Goal: Information Seeking & Learning: Learn about a topic

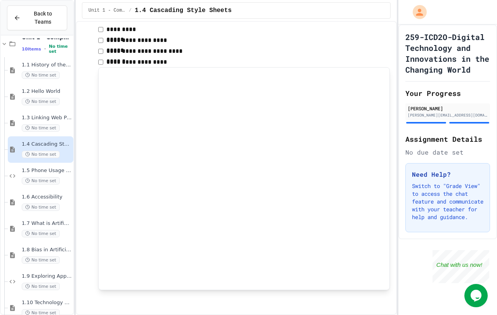
scroll to position [19, 0]
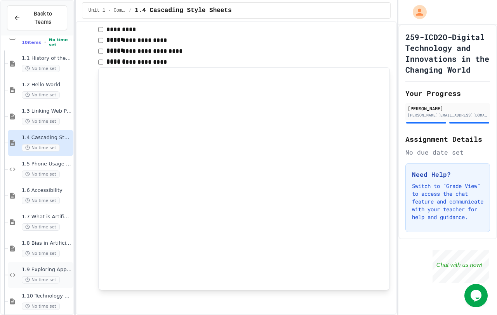
click at [59, 266] on span "1.9 Exploring Applications, Careers, and Connections in the Digital World" at bounding box center [47, 269] width 50 height 7
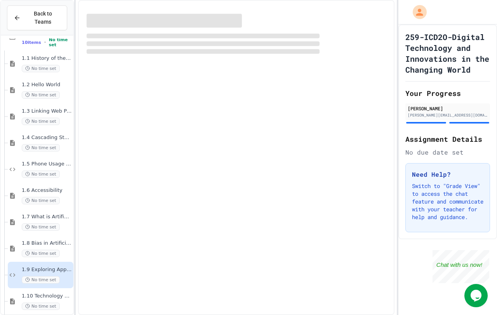
scroll to position [10, 0]
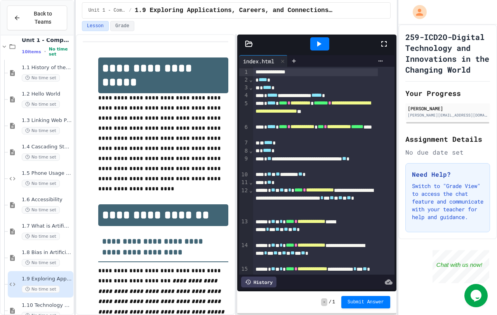
click at [315, 43] on icon at bounding box center [318, 43] width 9 height 9
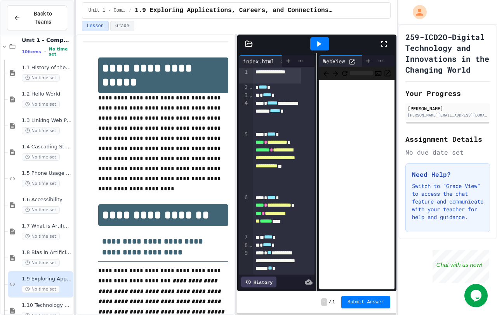
click at [350, 59] on icon at bounding box center [351, 61] width 5 height 5
click at [351, 59] on icon at bounding box center [351, 61] width 5 height 5
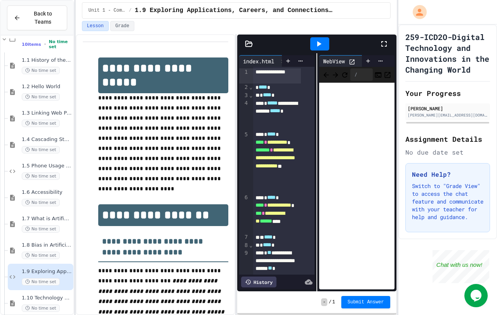
scroll to position [19, 0]
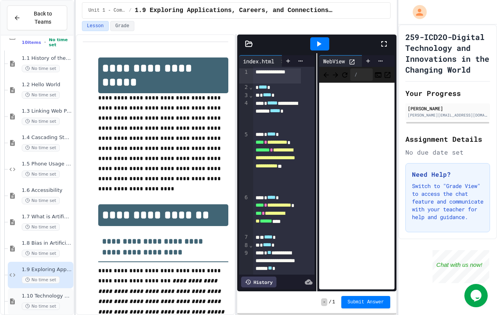
click at [60, 293] on span "1.10 Technology and the Environment" at bounding box center [47, 296] width 50 height 7
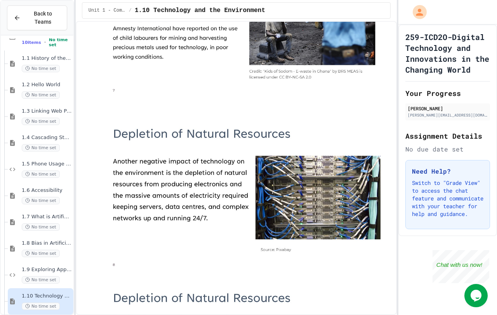
scroll to position [1131, 0]
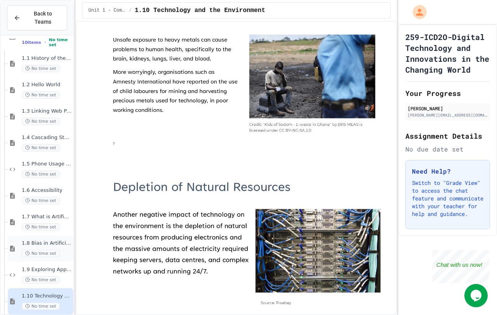
click at [59, 240] on div "1.8 Bias in Artificial Intelligence No time set" at bounding box center [47, 248] width 50 height 17
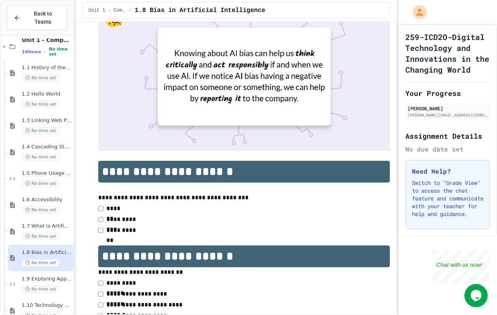
scroll to position [4395, 0]
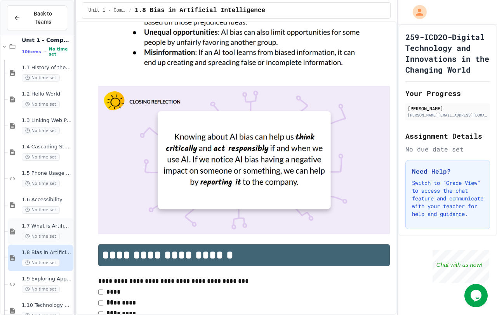
click at [52, 218] on div "1.7 What is Artificial Intelligence (AI) No time set" at bounding box center [41, 231] width 66 height 26
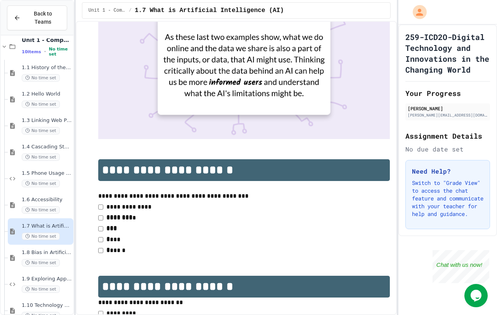
scroll to position [4332, 0]
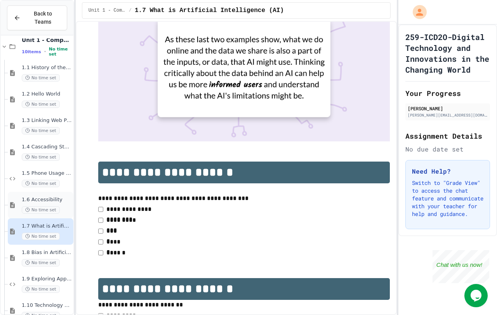
click at [41, 196] on span "1.6 Accessibility" at bounding box center [47, 199] width 50 height 7
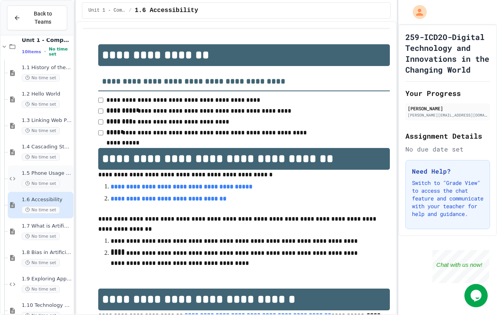
click at [61, 170] on span "1.5 Phone Usage Assignment" at bounding box center [47, 173] width 50 height 7
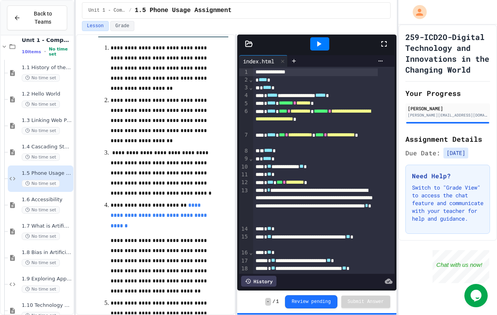
scroll to position [155, 0]
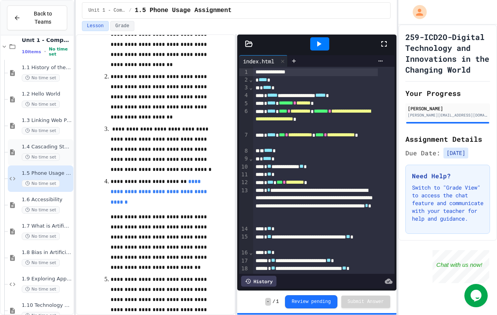
click at [62, 144] on div "1.4 Cascading Style Sheets No time set" at bounding box center [47, 152] width 50 height 17
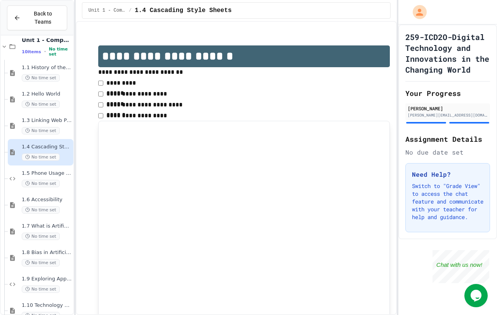
scroll to position [3205, 0]
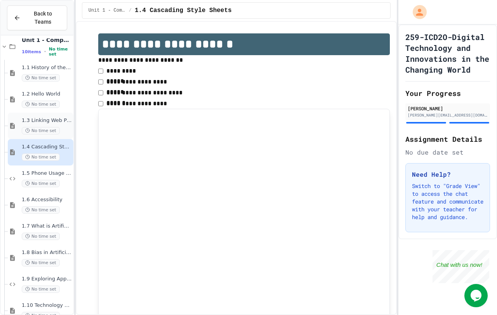
click at [60, 117] on span "1.3 Linking Web Pages" at bounding box center [47, 120] width 50 height 7
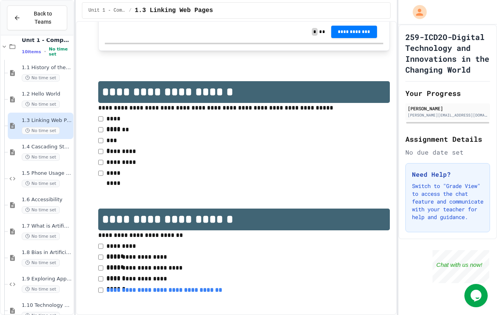
scroll to position [532, 0]
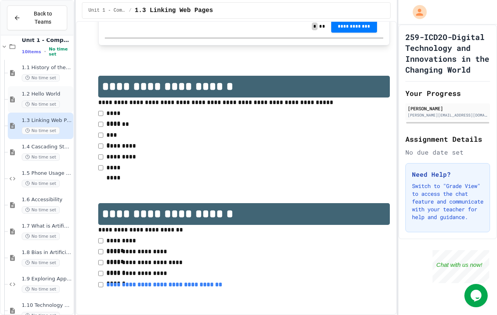
click at [57, 91] on span "1.2 Hello World" at bounding box center [47, 94] width 50 height 7
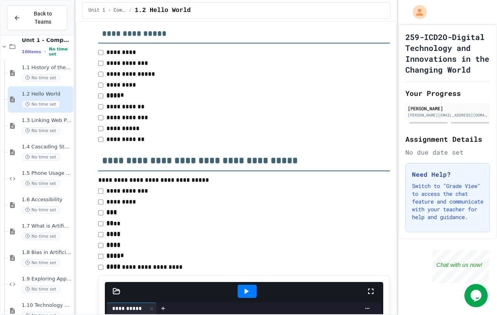
scroll to position [1048, 0]
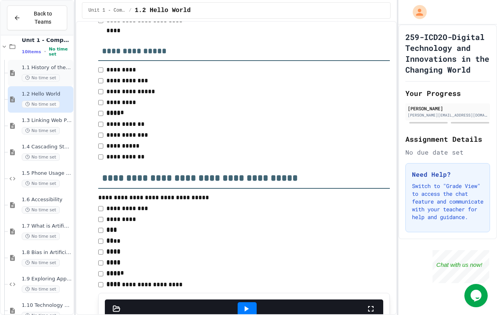
click at [47, 64] on span "1.1 History of the WWW" at bounding box center [47, 67] width 50 height 7
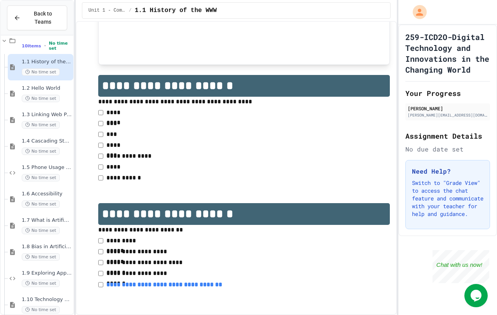
scroll to position [19, 0]
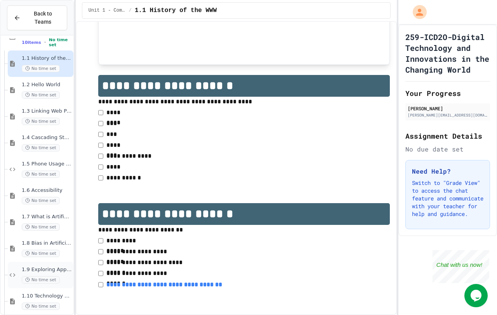
click at [64, 266] on span "1.9 Exploring Applications, Careers, and Connections in the Digital World" at bounding box center [47, 269] width 50 height 7
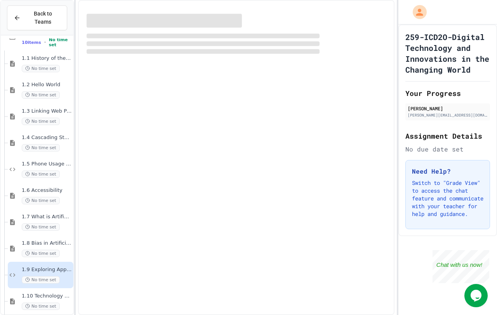
scroll to position [10, 0]
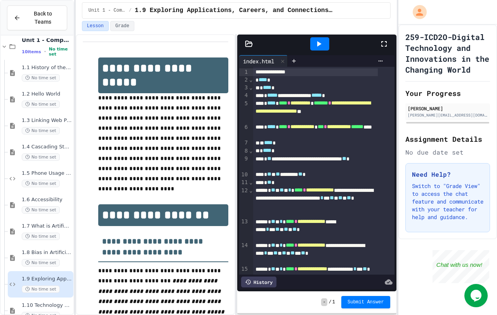
click at [318, 48] on icon at bounding box center [318, 43] width 9 height 9
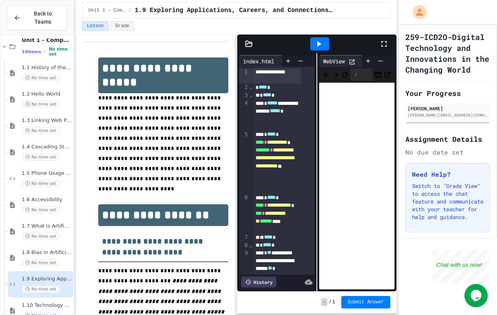
click at [349, 59] on icon at bounding box center [352, 62] width 7 height 7
click at [61, 153] on div "No time set" at bounding box center [47, 156] width 50 height 7
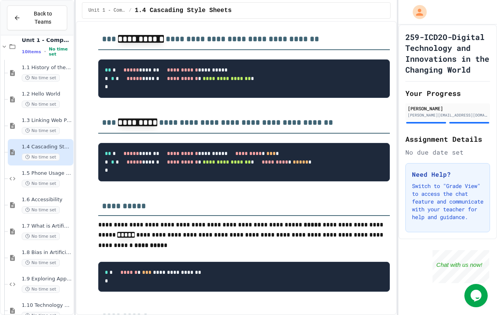
scroll to position [1397, 0]
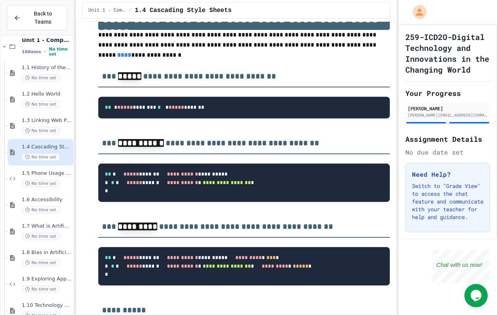
click at [131, 58] on link "****" at bounding box center [124, 55] width 14 height 6
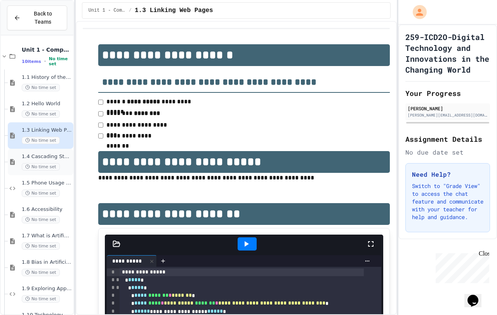
scroll to position [19, 0]
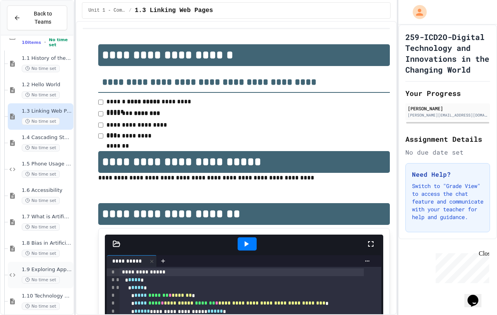
click at [62, 262] on div "1.9 Exploring Applications, Careers, and Connections in the Digital World No ti…" at bounding box center [41, 275] width 66 height 26
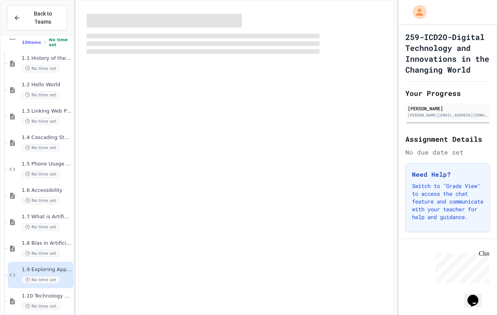
scroll to position [10, 0]
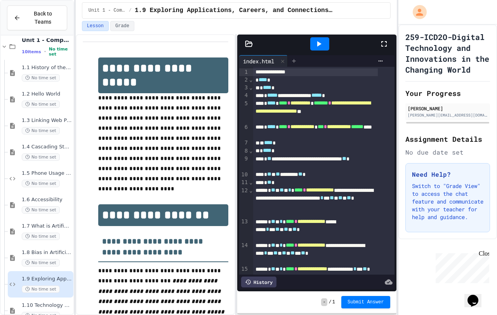
click at [291, 61] on div at bounding box center [294, 61] width 12 height 12
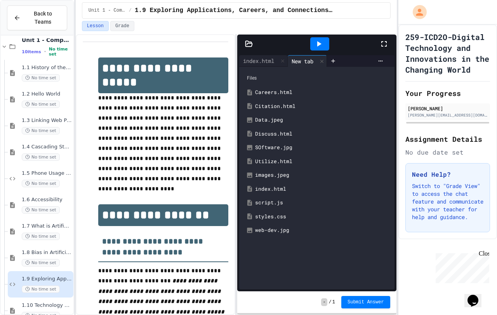
click at [284, 218] on div "styles.css" at bounding box center [322, 217] width 134 height 8
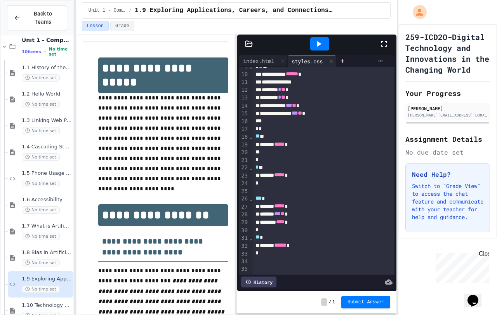
scroll to position [80, 0]
click at [303, 218] on div "******* **** *" at bounding box center [315, 222] width 125 height 8
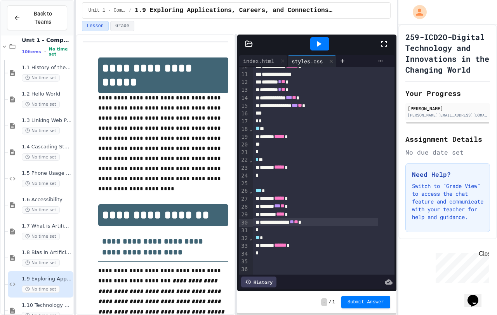
click at [328, 40] on div at bounding box center [319, 43] width 19 height 13
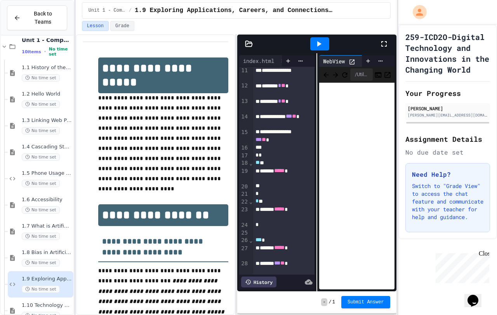
click at [349, 59] on icon at bounding box center [352, 62] width 7 height 7
click at [354, 57] on div at bounding box center [354, 61] width 10 height 8
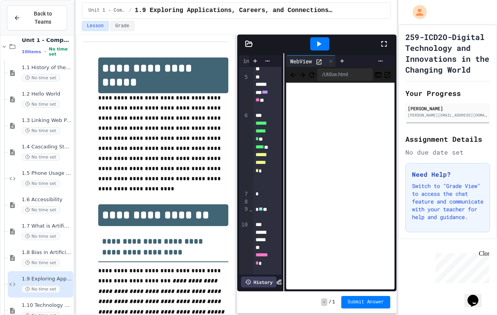
scroll to position [357, 0]
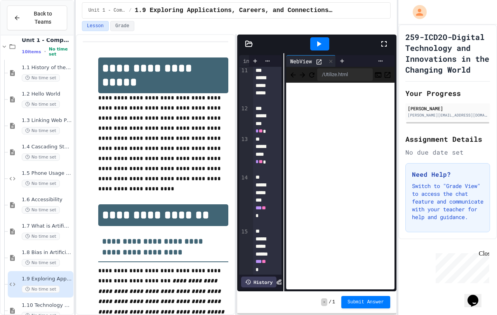
click at [279, 78] on div "**********" at bounding box center [316, 172] width 159 height 238
click at [333, 60] on div at bounding box center [330, 61] width 9 height 11
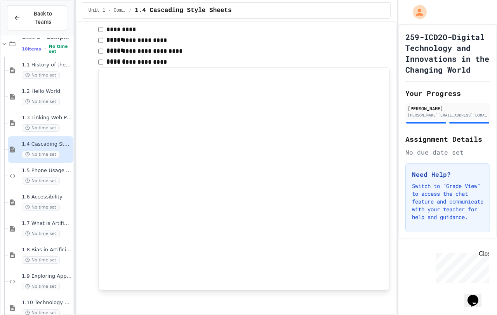
scroll to position [19, 0]
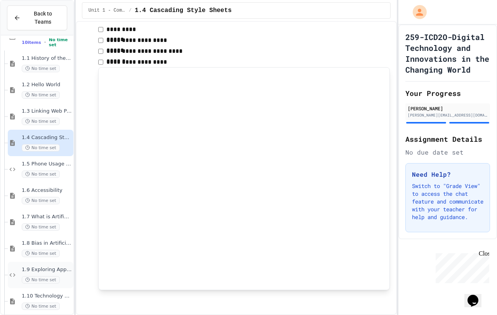
click at [65, 276] on div "No time set" at bounding box center [47, 279] width 50 height 7
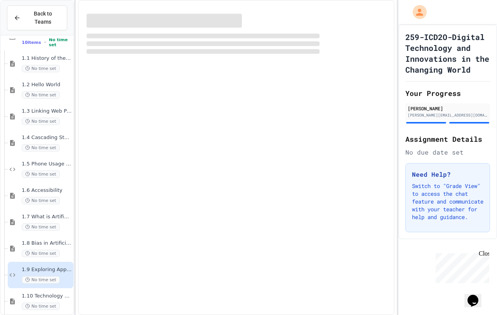
scroll to position [10, 0]
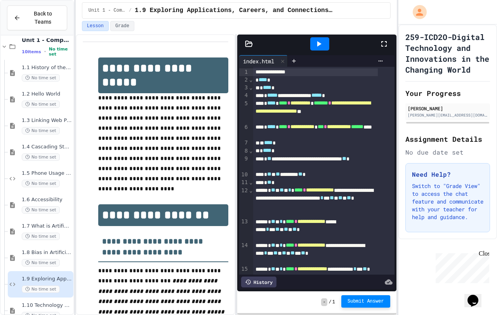
click at [353, 300] on span "Submit Answer" at bounding box center [365, 301] width 36 height 6
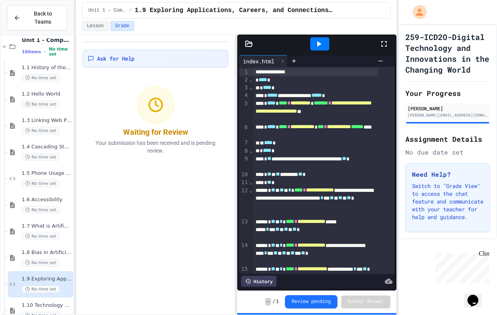
click at [316, 47] on icon at bounding box center [318, 43] width 9 height 9
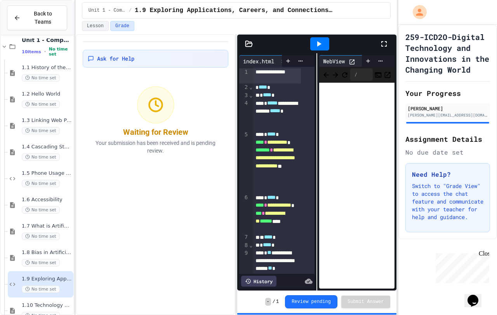
click at [351, 59] on icon at bounding box center [351, 61] width 5 height 5
click at [355, 57] on div at bounding box center [354, 61] width 10 height 8
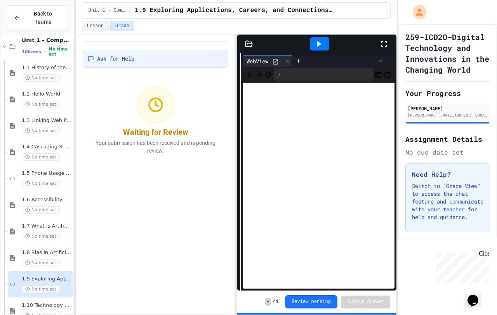
click at [237, 87] on div "**********" at bounding box center [317, 174] width 160 height 281
click at [289, 61] on icon at bounding box center [287, 61] width 5 height 5
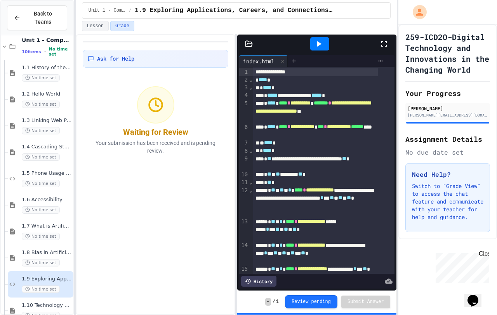
click at [299, 59] on div at bounding box center [294, 61] width 12 height 12
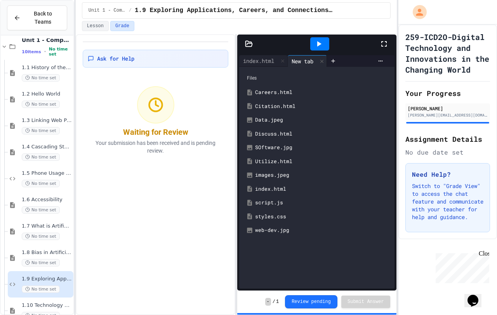
click at [266, 214] on div "styles.css" at bounding box center [322, 217] width 134 height 8
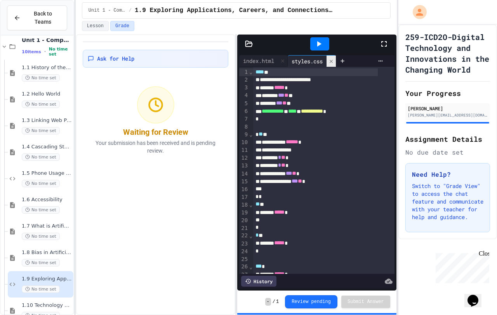
click at [333, 62] on icon at bounding box center [331, 60] width 3 height 3
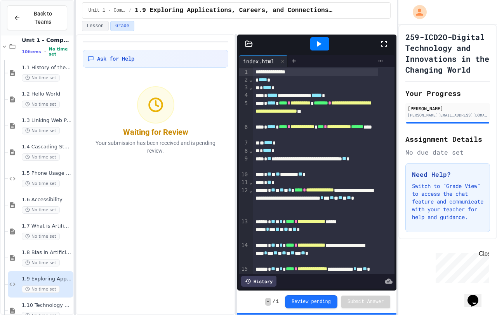
click at [321, 49] on div at bounding box center [319, 43] width 19 height 13
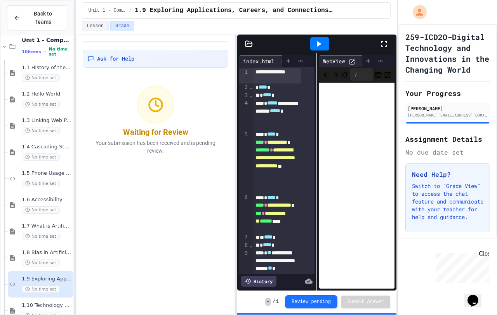
click at [351, 59] on icon at bounding box center [351, 61] width 5 height 5
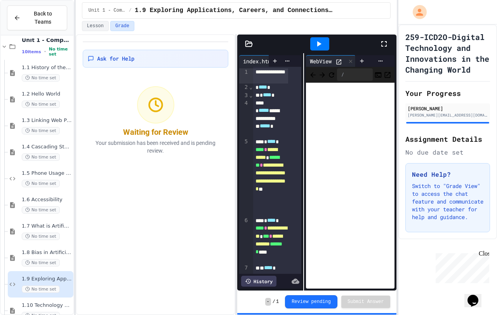
click at [300, 87] on div "**********" at bounding box center [316, 171] width 159 height 237
click at [350, 60] on icon at bounding box center [350, 60] width 3 height 3
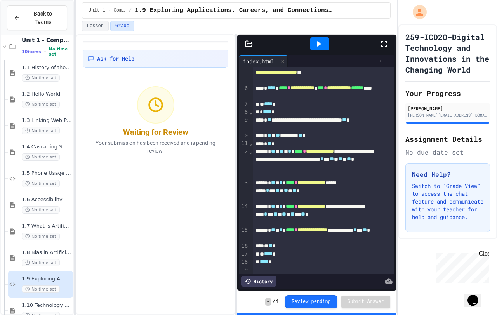
scroll to position [52, 0]
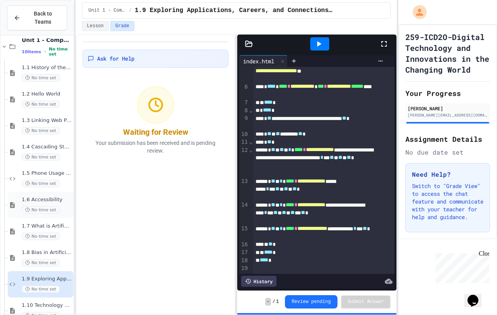
click at [41, 192] on div "1.6 Accessibility No time set" at bounding box center [41, 205] width 66 height 26
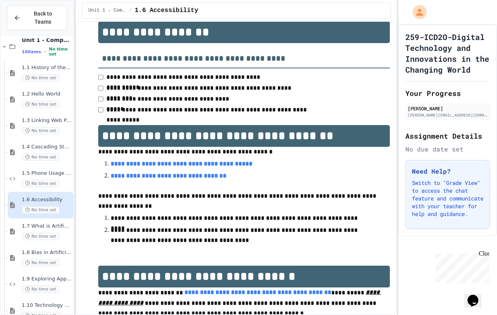
scroll to position [39, 0]
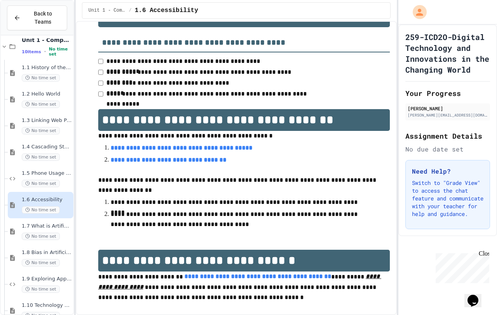
click at [175, 150] on link "**********" at bounding box center [182, 148] width 142 height 6
